Goal: Task Accomplishment & Management: Manage account settings

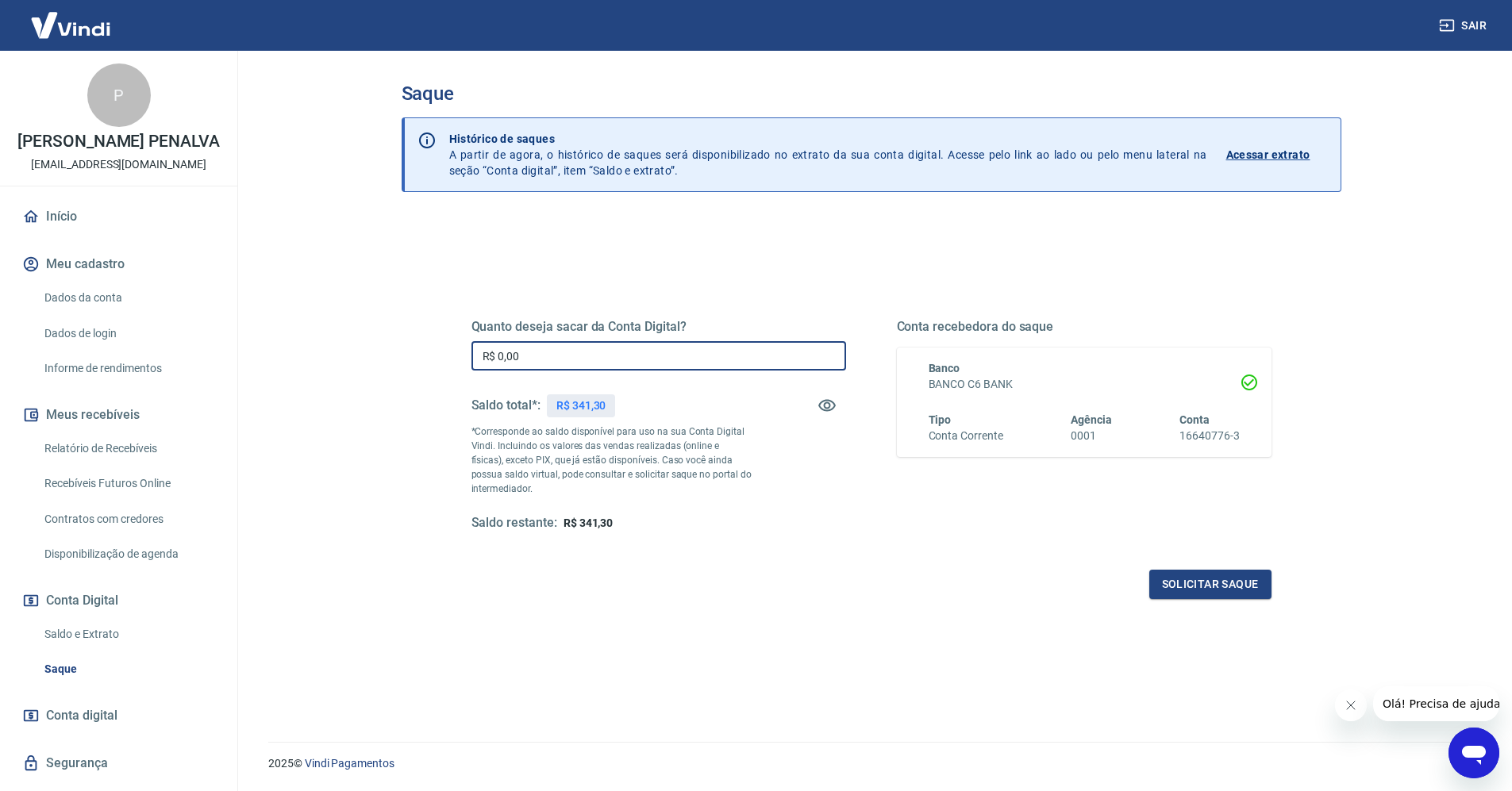
click at [586, 358] on input "R$ 0,00" at bounding box center [659, 356] width 375 height 29
type input "R$ 341,30"
click at [1180, 587] on button "Solicitar saque" at bounding box center [1210, 584] width 122 height 29
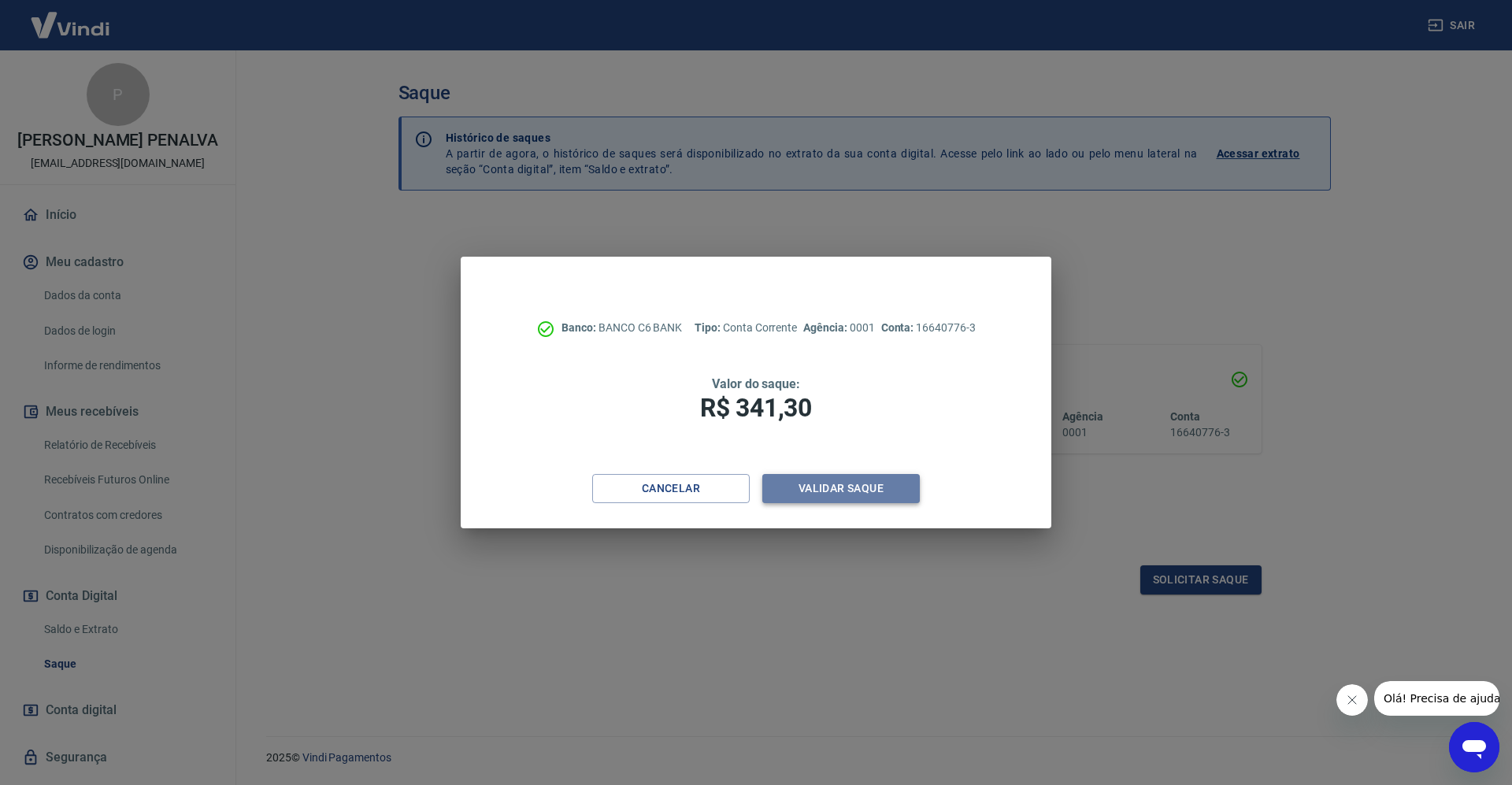
click at [867, 480] on button "Validar saque" at bounding box center [842, 489] width 157 height 29
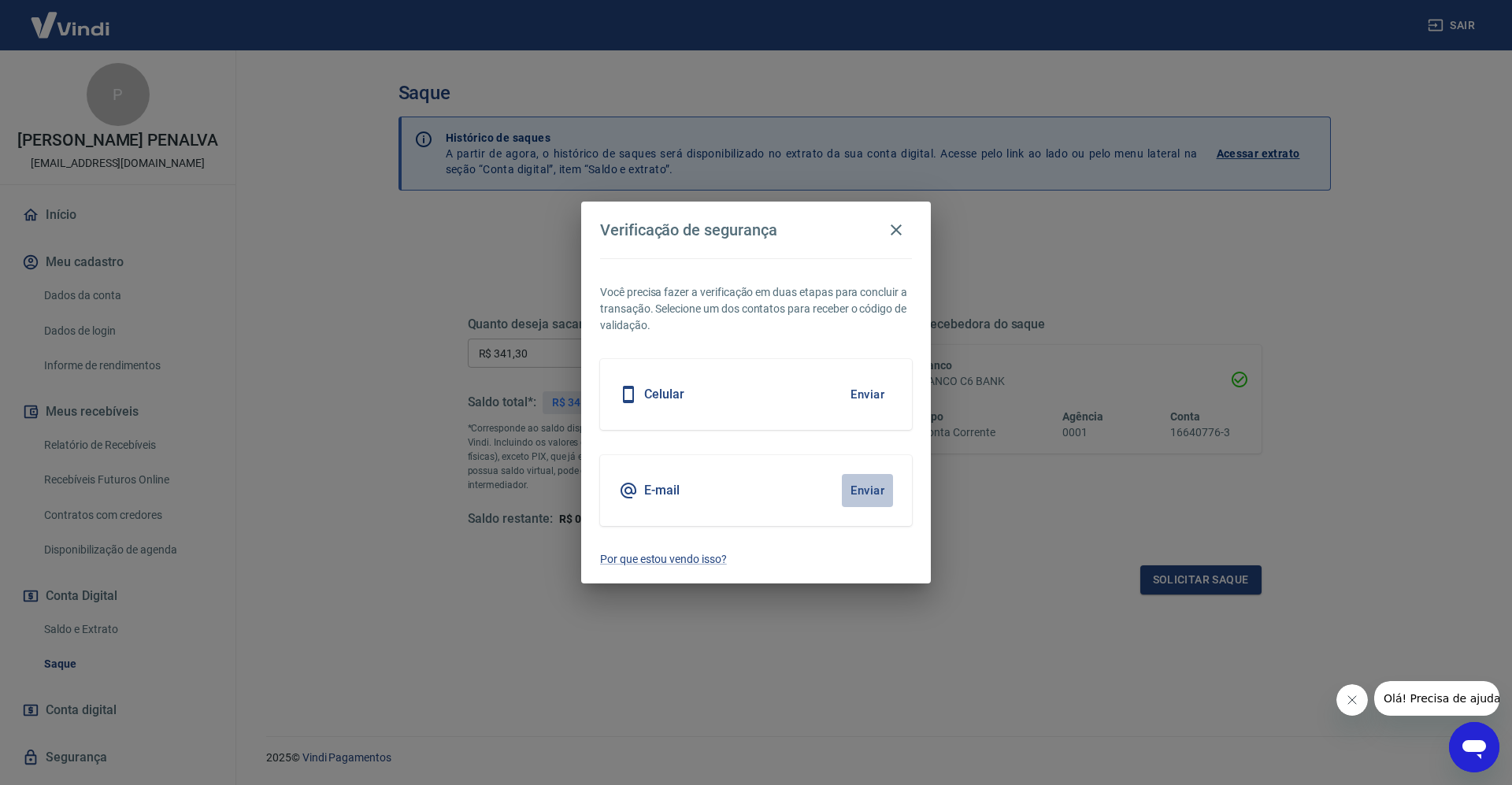
click at [869, 492] on button "Enviar" at bounding box center [868, 491] width 52 height 33
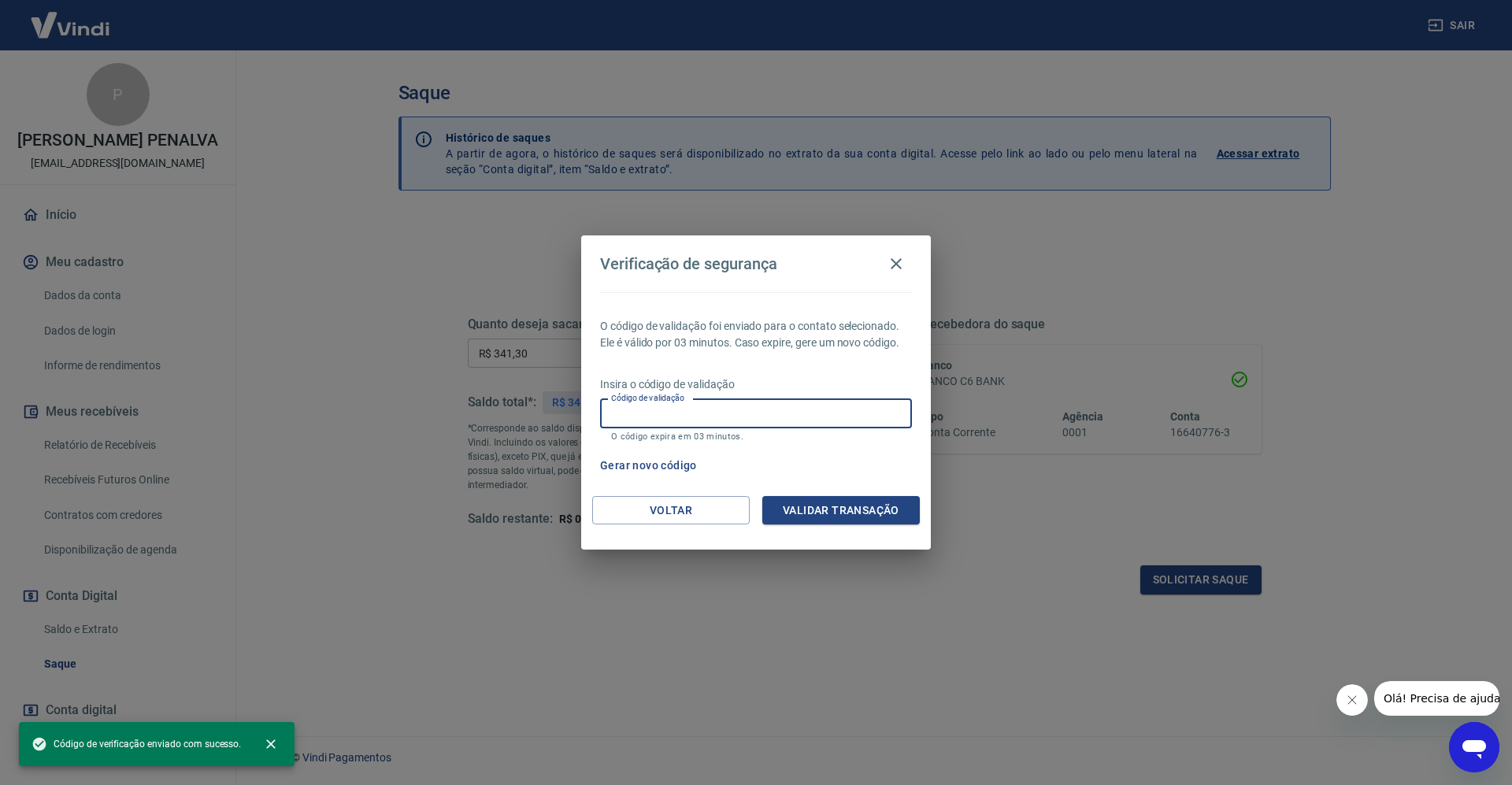
click at [705, 414] on input "Código de validação" at bounding box center [756, 414] width 312 height 29
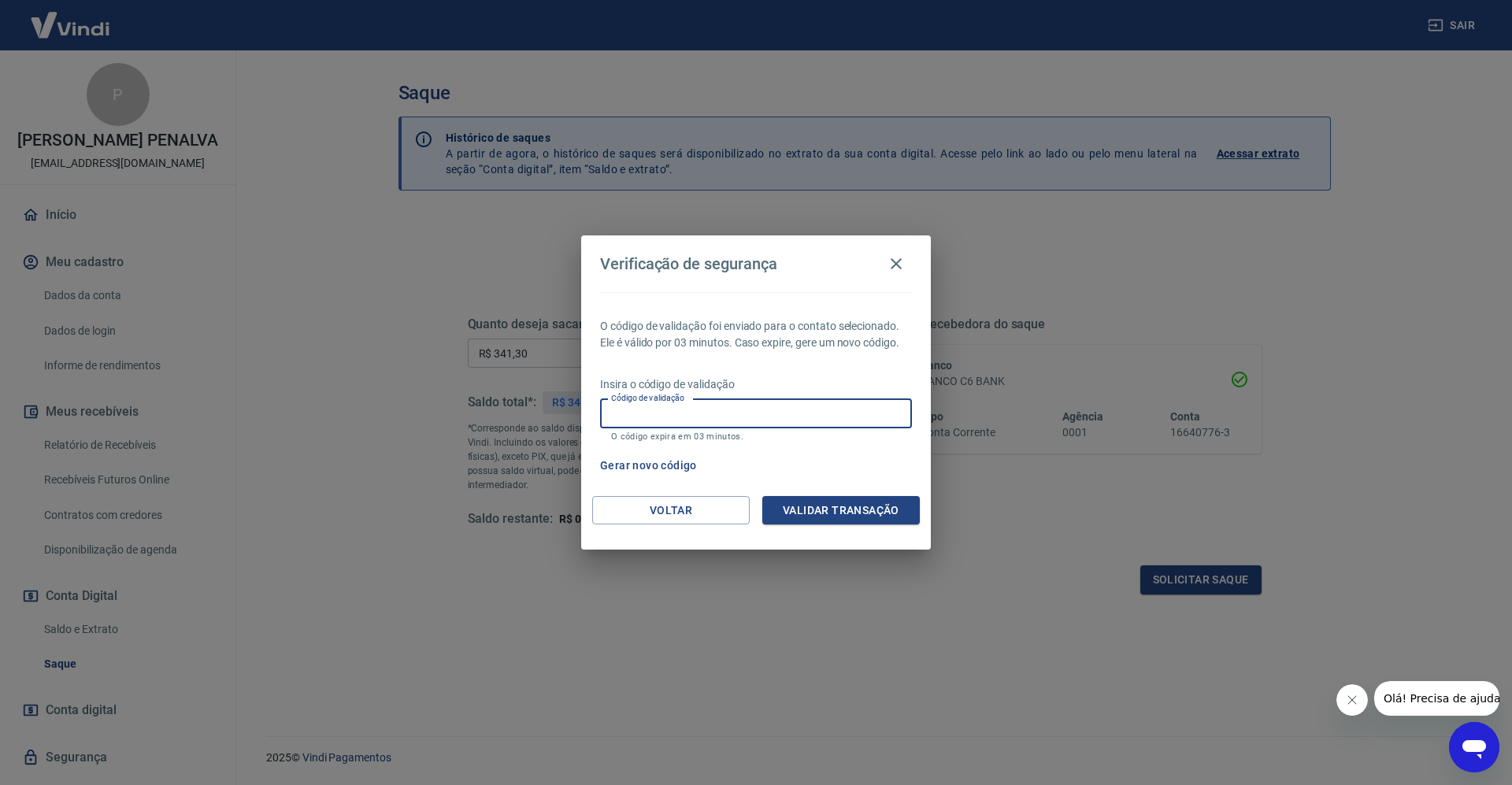
paste input "184534"
type input "184534"
click at [809, 511] on button "Validar transação" at bounding box center [842, 511] width 157 height 29
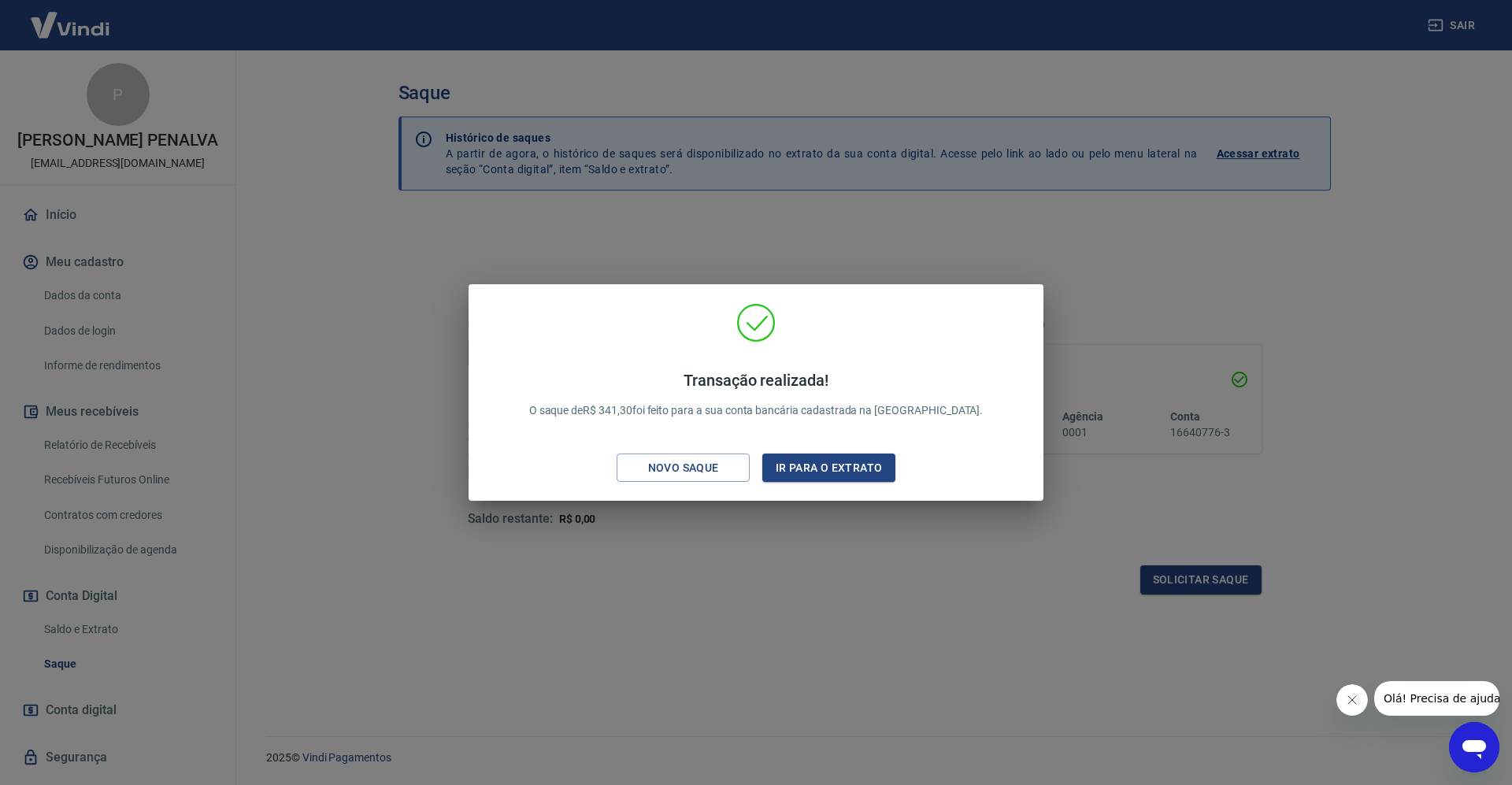
click at [870, 304] on div "Transação realizada! O saque de R$ 341,30 foi feito para a sua conta bancária c…" at bounding box center [756, 395] width 550 height 186
click at [812, 469] on button "Ir para o extrato" at bounding box center [829, 468] width 133 height 29
